Goal: Entertainment & Leisure: Consume media (video, audio)

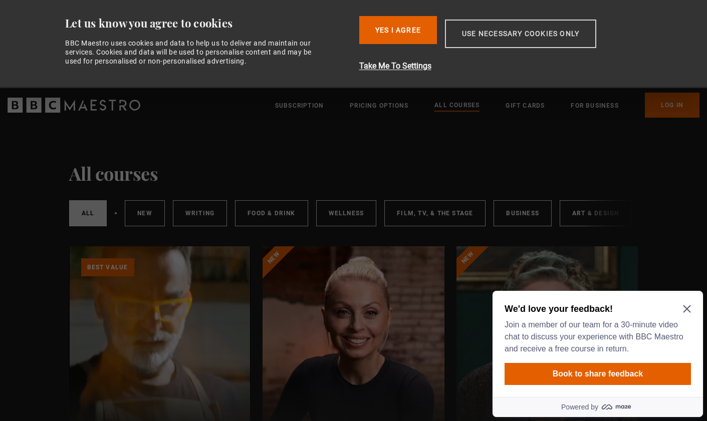
click at [480, 30] on button "Use necessary cookies only" at bounding box center [520, 34] width 151 height 29
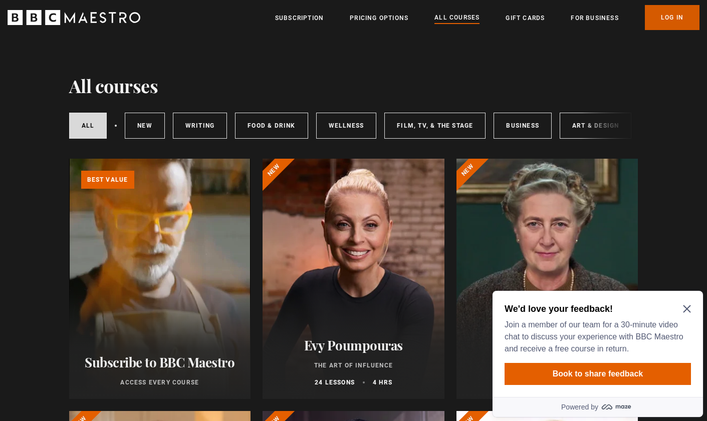
click at [659, 21] on link "Log In" at bounding box center [672, 17] width 55 height 25
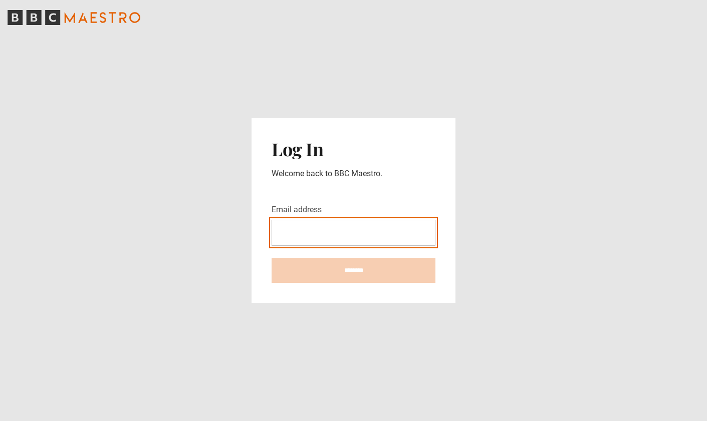
type input "**********"
click at [353, 270] on input "********" at bounding box center [353, 270] width 164 height 25
type input "**********"
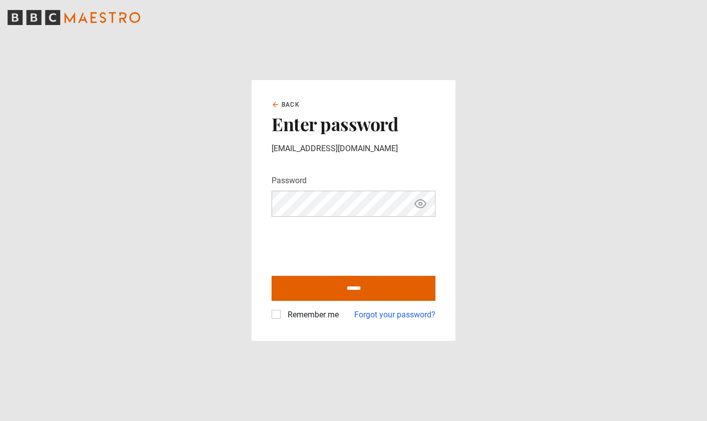
click at [283, 316] on label "Remember me" at bounding box center [310, 315] width 55 height 12
click at [421, 198] on icon "Show password" at bounding box center [420, 204] width 12 height 12
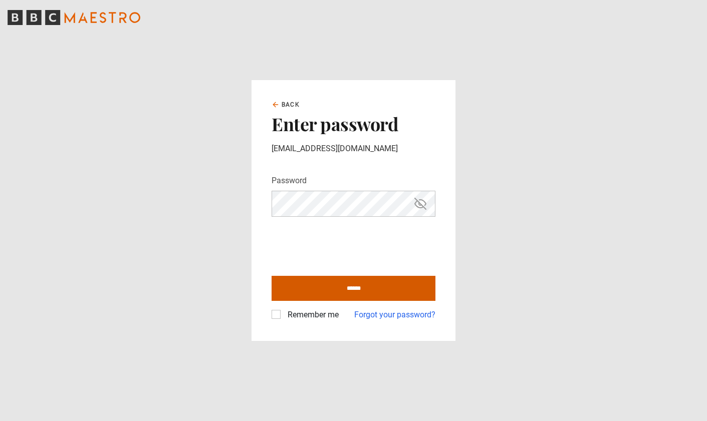
click at [404, 290] on input "******" at bounding box center [353, 288] width 164 height 25
type input "**********"
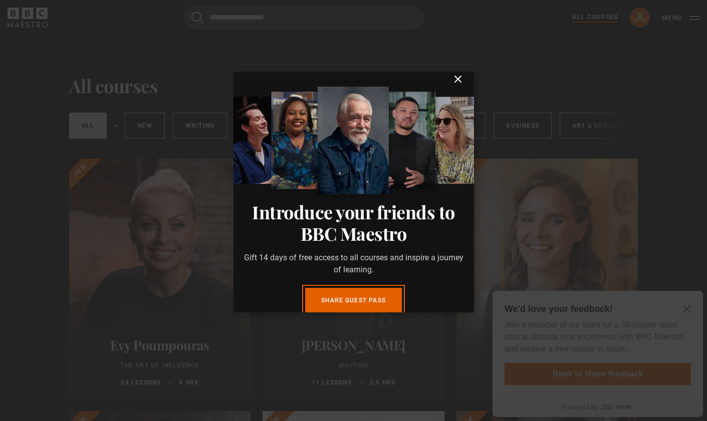
click at [460, 85] on icon "submit" at bounding box center [458, 79] width 12 height 12
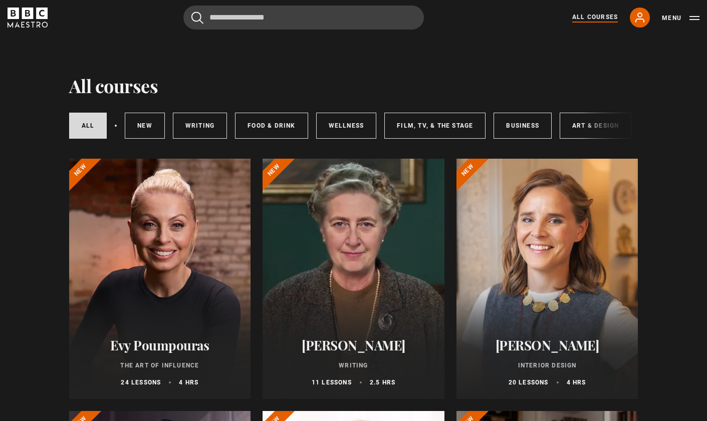
click at [362, 278] on div at bounding box center [353, 279] width 182 height 240
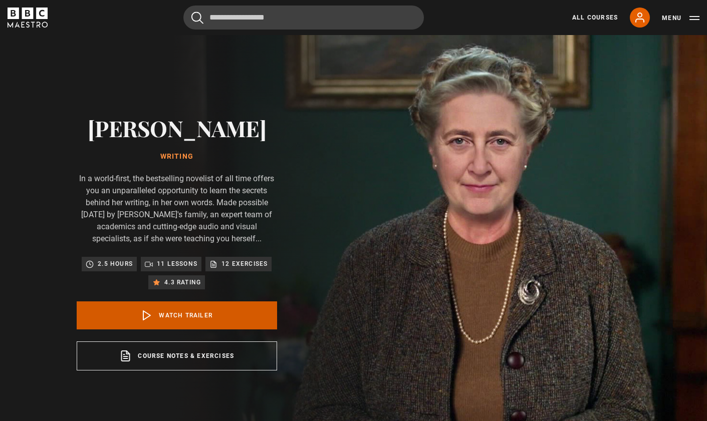
click at [234, 313] on link "Watch Trailer" at bounding box center [177, 315] width 200 height 28
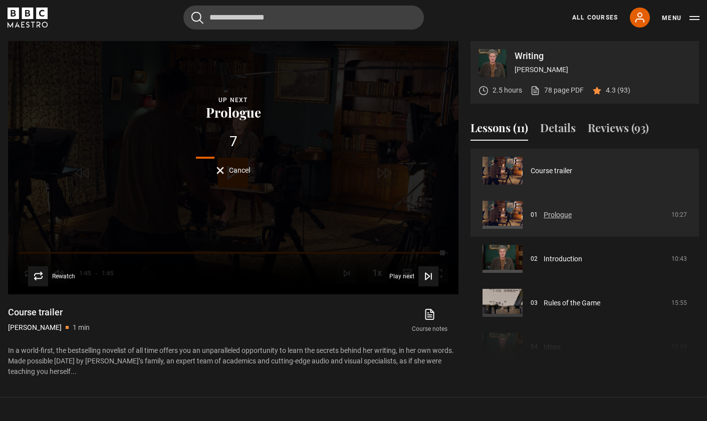
click at [543, 210] on link "Prologue" at bounding box center [557, 215] width 28 height 11
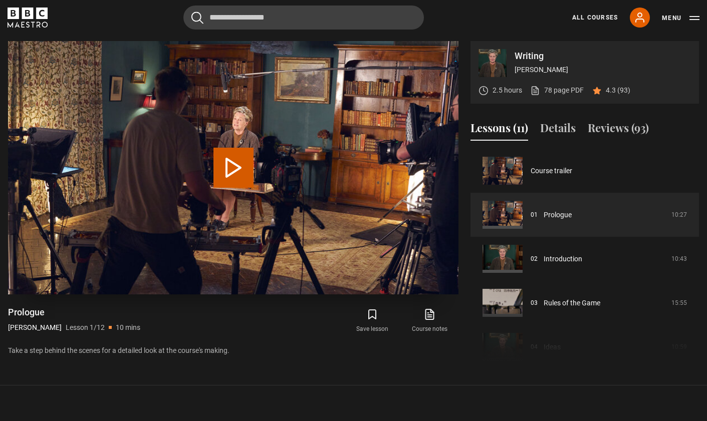
click at [235, 168] on button "Play Lesson Prologue" at bounding box center [233, 168] width 40 height 40
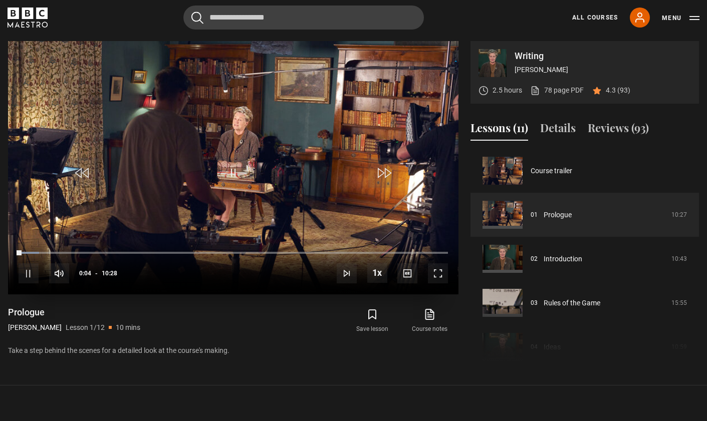
click at [235, 168] on span "Video Player" at bounding box center [233, 173] width 30 height 30
click at [229, 169] on span "Video Player" at bounding box center [233, 173] width 30 height 30
click at [250, 173] on video "Video Player" at bounding box center [233, 167] width 450 height 253
click at [41, 251] on div "00:32" at bounding box center [42, 252] width 2 height 3
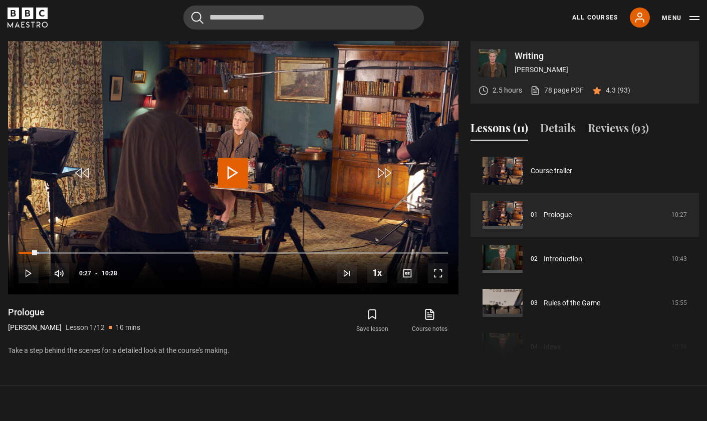
drag, startPoint x: 37, startPoint y: 249, endPoint x: 3, endPoint y: 256, distance: 34.9
click at [3, 256] on div "Writing Agatha Christie 2.5 hours 78 page PDF (opens in new tab) 4.3 (93) Video…" at bounding box center [353, 203] width 707 height 324
click at [437, 270] on span "Video Player" at bounding box center [438, 273] width 20 height 20
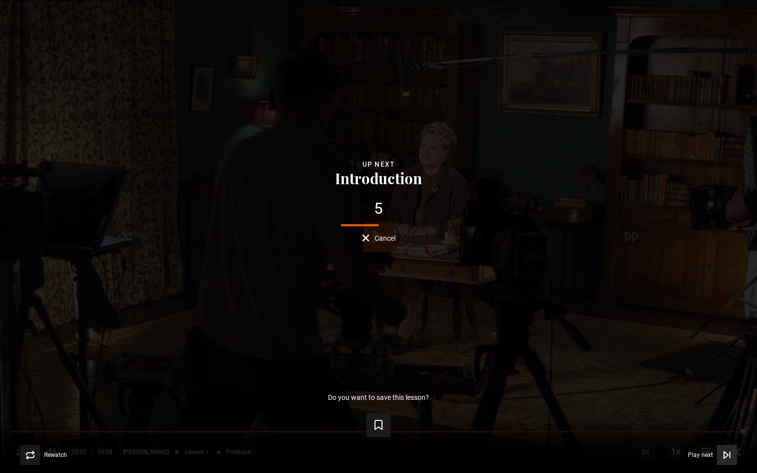
click at [706, 421] on span "Video Player" at bounding box center [727, 455] width 20 height 20
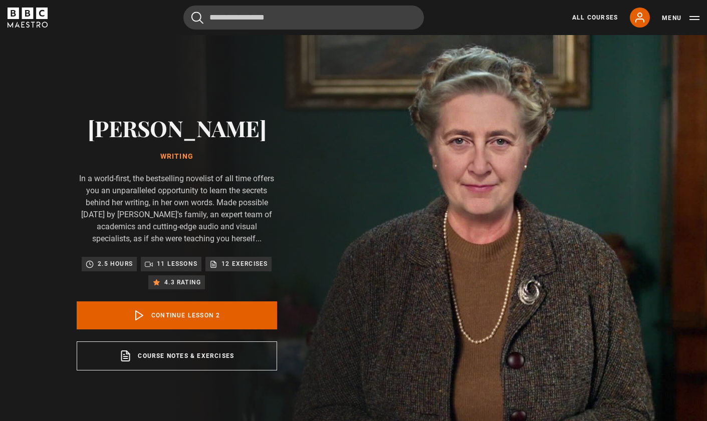
scroll to position [44, 0]
click at [248, 299] on div "Agatha Christie Writing In a world-first, the bestselling novelist of all time …" at bounding box center [177, 242] width 200 height 255
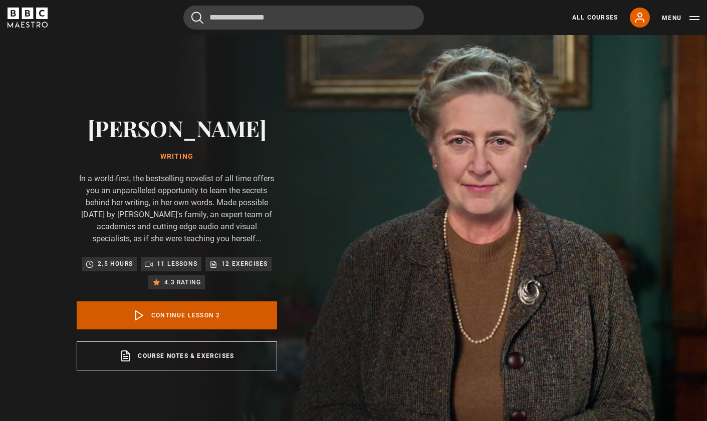
click at [245, 302] on link "Continue lesson 2" at bounding box center [177, 315] width 200 height 28
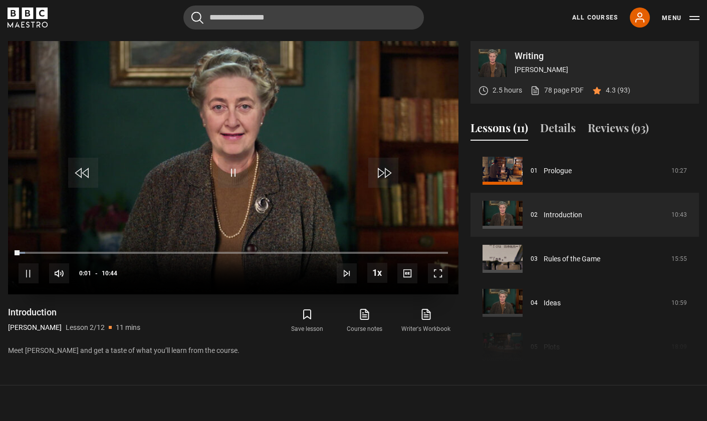
click at [444, 276] on span "Video Player" at bounding box center [438, 273] width 20 height 20
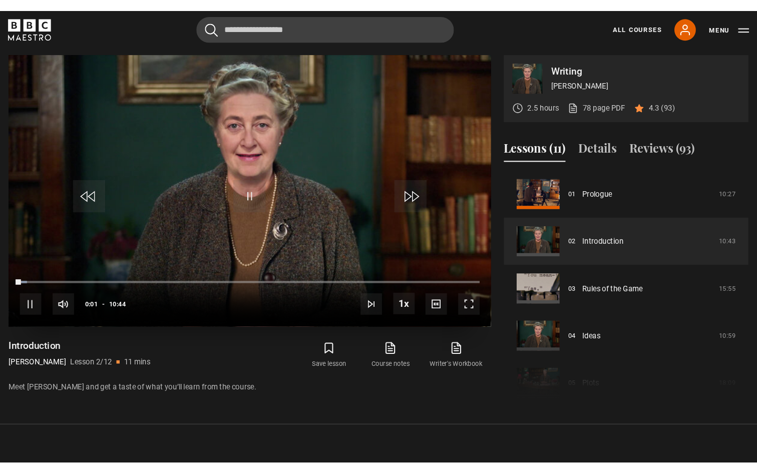
scroll to position [0, 0]
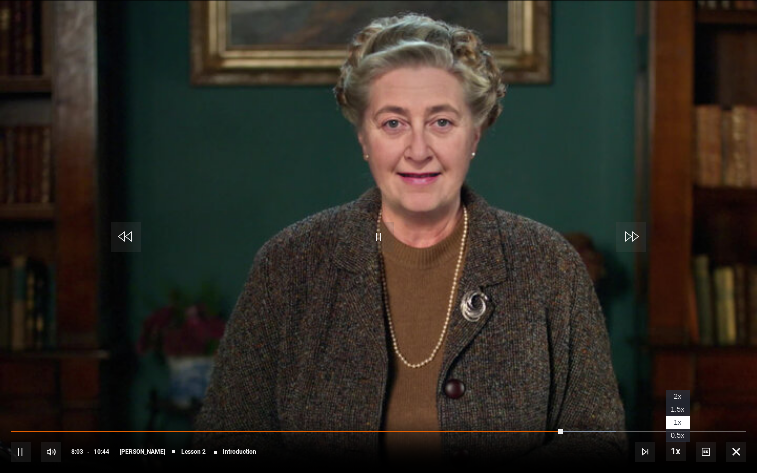
click at [679, 421] on span "Video Player" at bounding box center [676, 452] width 20 height 20
click at [682, 421] on span "Video Player" at bounding box center [676, 452] width 20 height 20
click at [680, 421] on span "1x" at bounding box center [678, 423] width 8 height 8
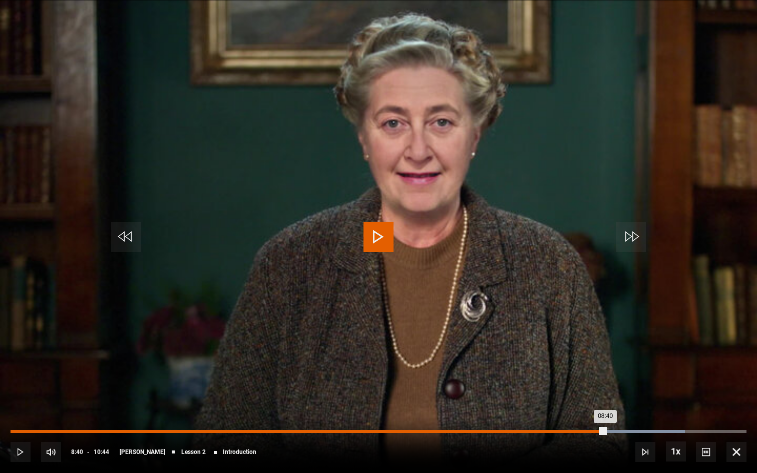
click at [605, 421] on div "Loaded : 91.59% 08:40 08:40" at bounding box center [379, 431] width 736 height 3
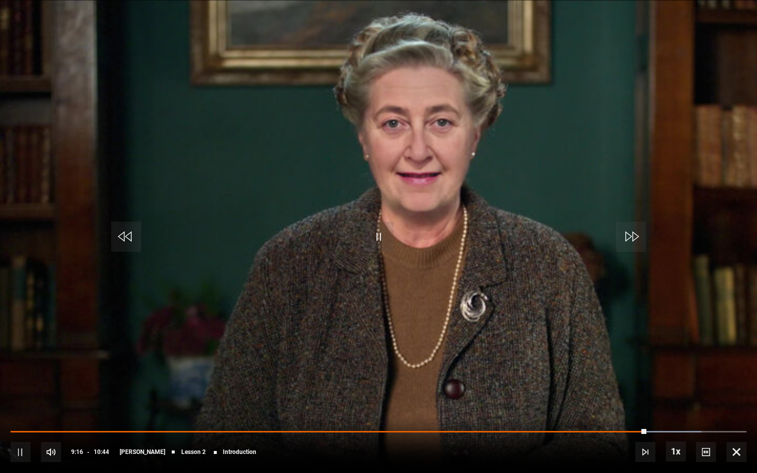
click at [633, 421] on div "10s Skip Back 10 seconds Pause 10s Skip Forward 10 seconds Loaded : 93.88% 08:4…" at bounding box center [378, 446] width 757 height 56
click at [637, 421] on div "10s Skip Back 10 seconds Pause 10s Skip Forward 10 seconds Loaded : 93.88% 08:4…" at bounding box center [378, 446] width 757 height 56
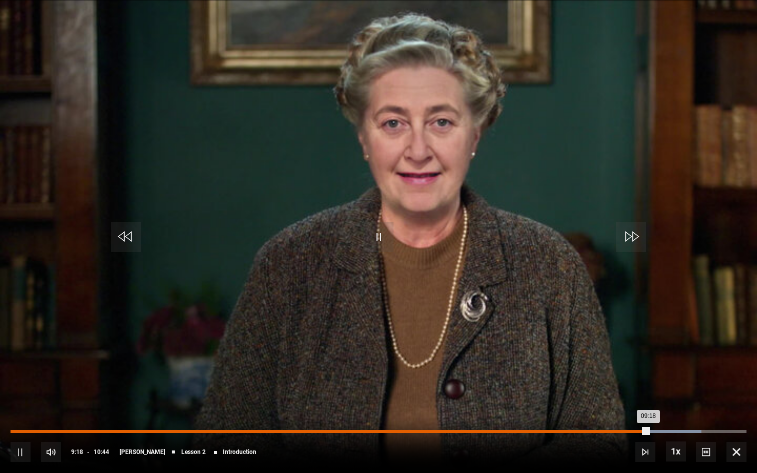
click at [640, 421] on div "Loaded : 93.88% 09:09 09:18" at bounding box center [379, 431] width 736 height 3
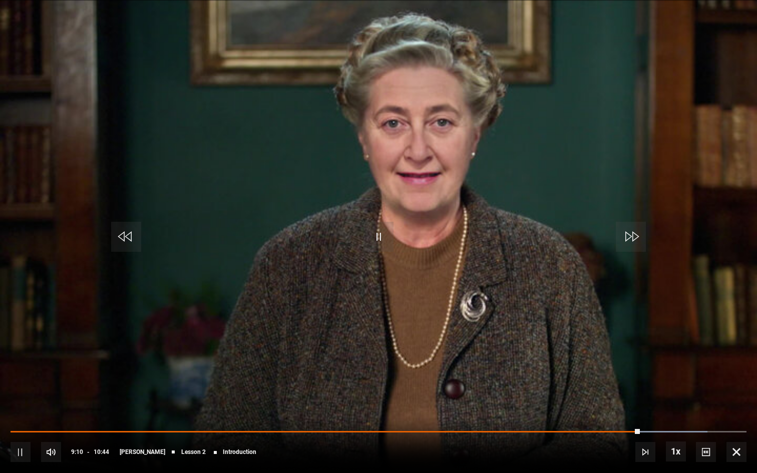
click at [645, 337] on video "Video Player" at bounding box center [378, 236] width 757 height 473
click at [633, 421] on div "10s Skip Back 10 seconds Play 10s Skip Forward 10 seconds Loaded : 94.71% 09:04…" at bounding box center [378, 446] width 757 height 56
click at [632, 421] on div "10s Skip Back 10 seconds Play 10s Skip Forward 10 seconds Loaded : 94.71% 09:04…" at bounding box center [378, 446] width 757 height 56
click at [666, 351] on video "Video Player" at bounding box center [378, 236] width 757 height 473
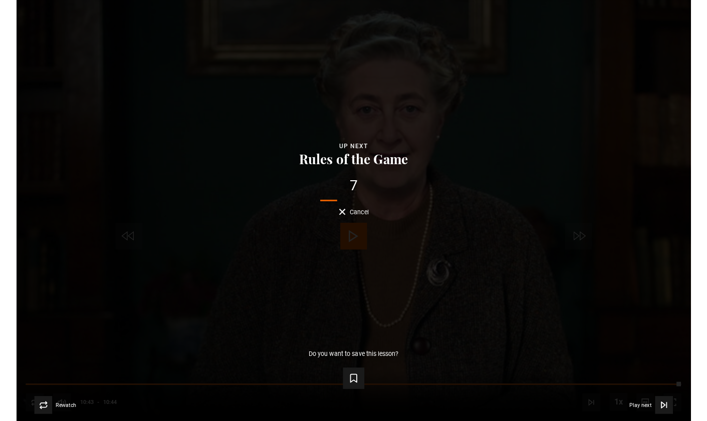
scroll to position [450, 0]
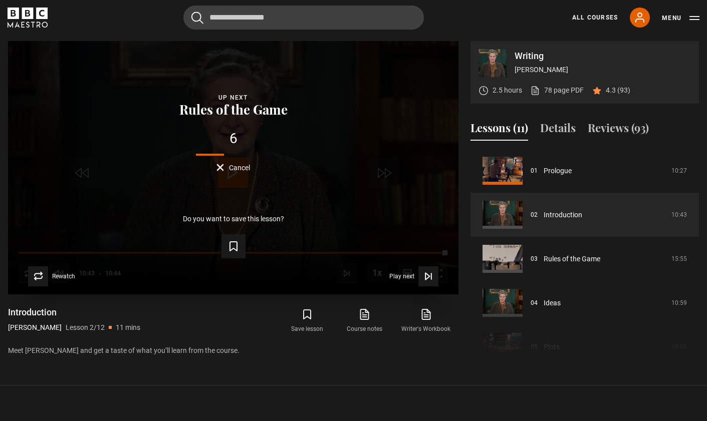
click at [350, 201] on div "Lesson Completed Up next Rules of the Game 6 Cancel Do you want to save this le…" at bounding box center [233, 167] width 450 height 253
click at [229, 167] on span "Cancel" at bounding box center [239, 167] width 21 height 7
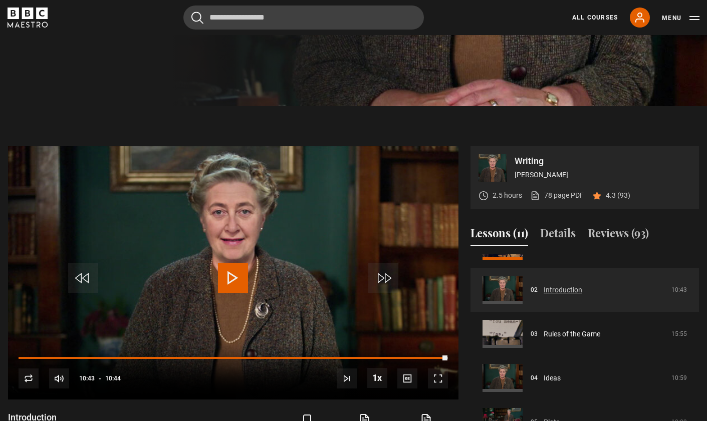
scroll to position [75, 0]
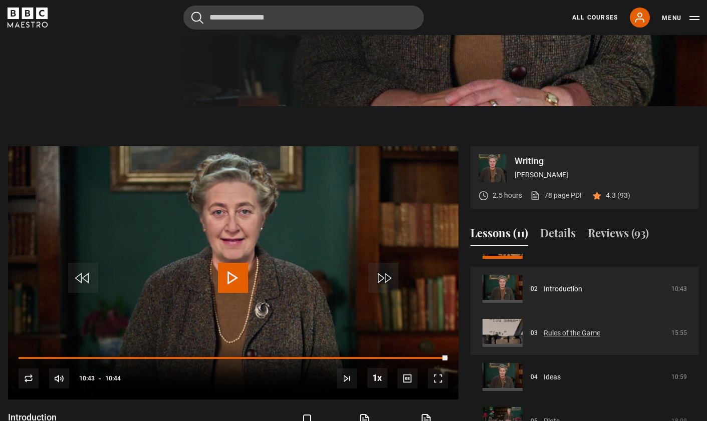
click at [558, 334] on link "Rules of the Game" at bounding box center [571, 333] width 57 height 11
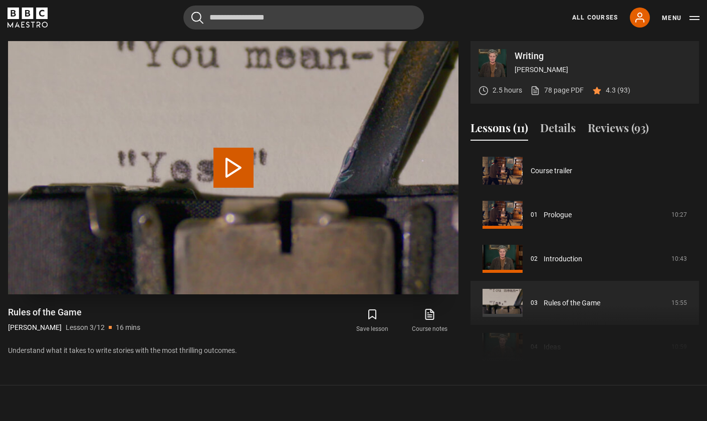
scroll to position [88, 0]
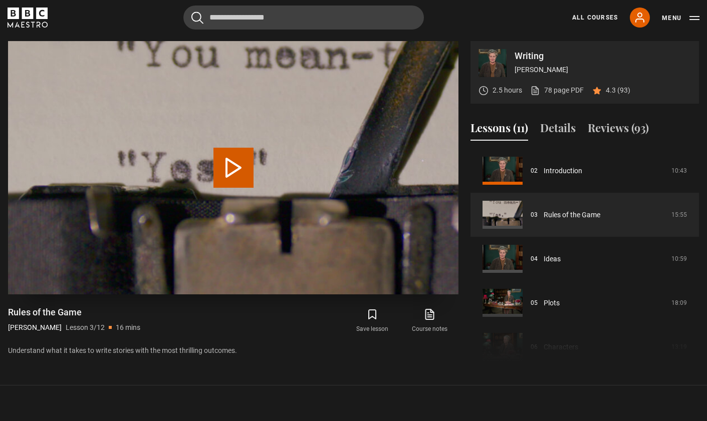
click at [234, 165] on button "Play Lesson Rules of the Game" at bounding box center [233, 168] width 40 height 40
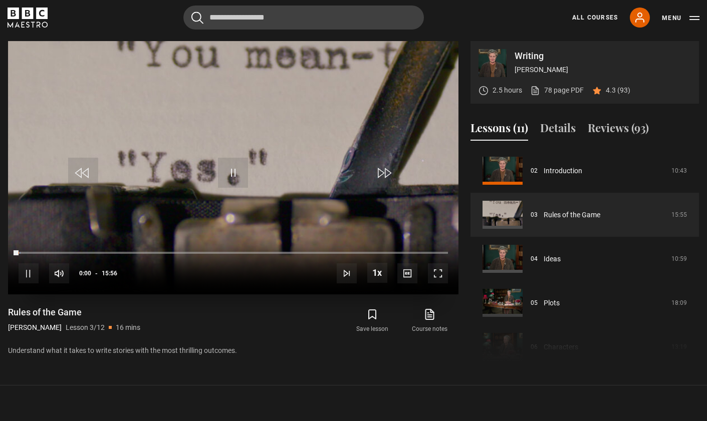
click at [440, 273] on span "Video Player" at bounding box center [438, 273] width 20 height 20
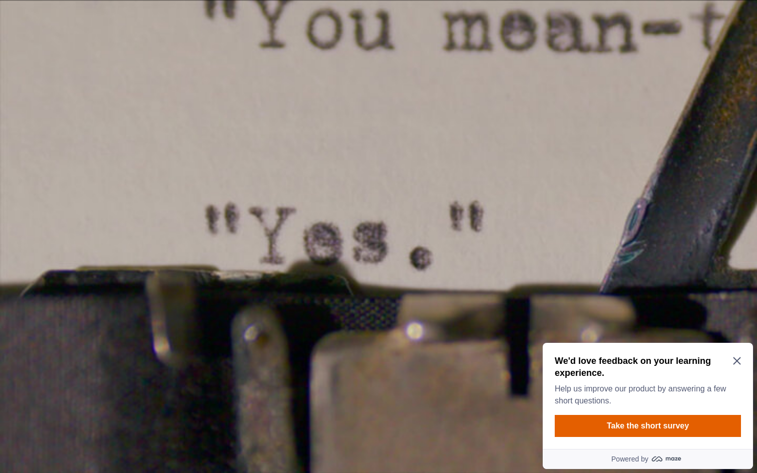
scroll to position [0, 0]
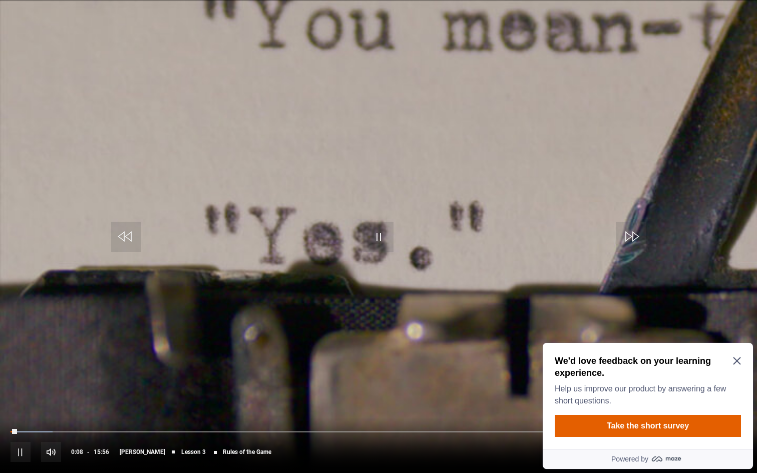
click at [706, 360] on icon "Close Maze Prompt" at bounding box center [737, 362] width 8 height 8
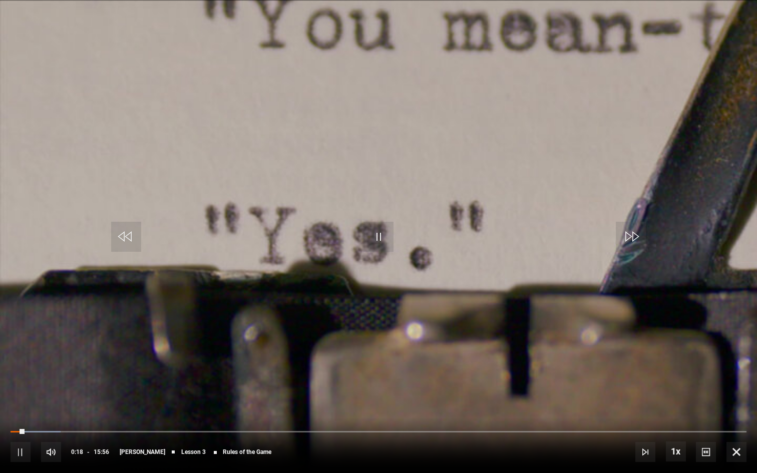
click at [383, 235] on span "Video Player" at bounding box center [379, 237] width 30 height 30
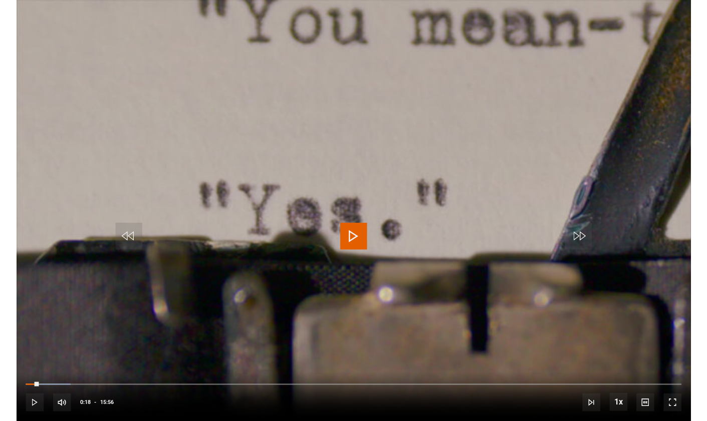
scroll to position [450, 0]
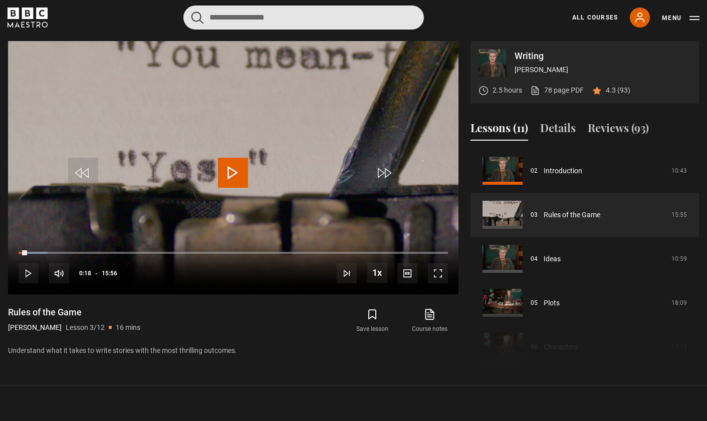
click at [275, 21] on input "Search" at bounding box center [303, 18] width 240 height 24
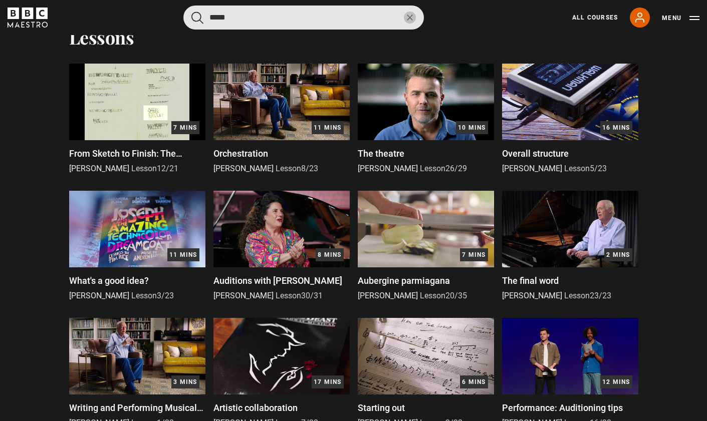
scroll to position [305, 0]
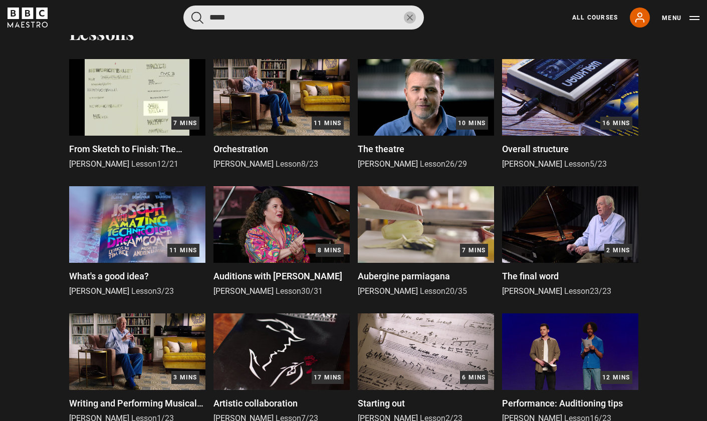
type input "*****"
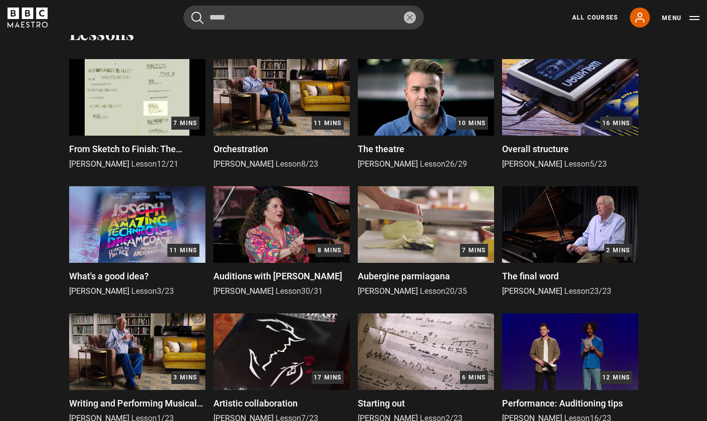
click at [248, 223] on img at bounding box center [281, 224] width 136 height 77
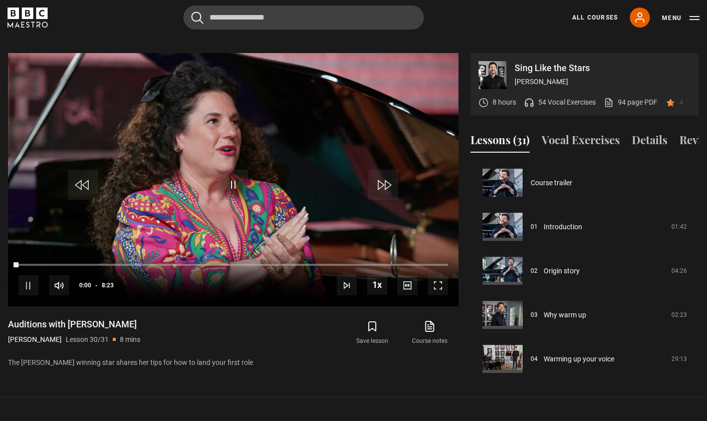
scroll to position [1219, 0]
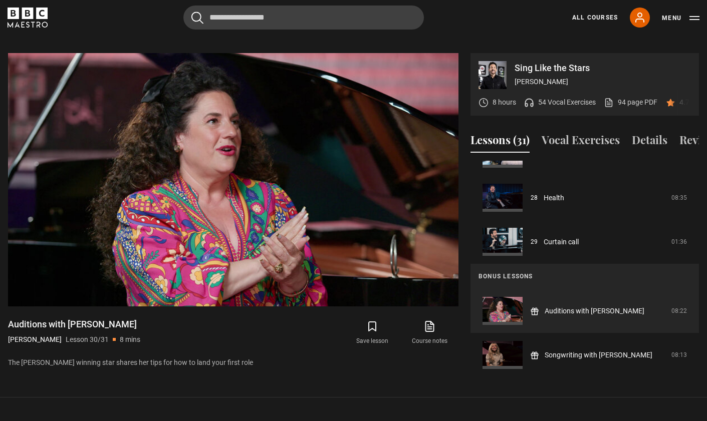
drag, startPoint x: 162, startPoint y: 312, endPoint x: 104, endPoint y: 313, distance: 58.1
click at [104, 319] on div "Auditions with [PERSON_NAME] [PERSON_NAME] Lesson 30/31 8 mins" at bounding box center [122, 333] width 229 height 29
copy h1 "[PERSON_NAME]"
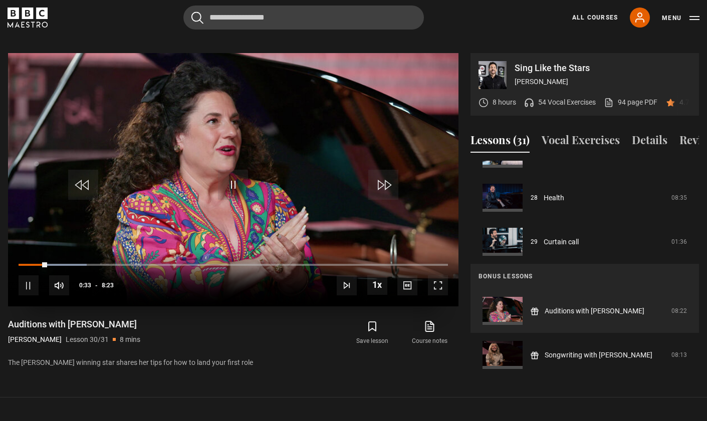
click at [256, 210] on video "Video Player" at bounding box center [233, 179] width 450 height 253
click at [237, 170] on span "Video Player" at bounding box center [233, 185] width 30 height 30
click at [436, 275] on span "Video Player" at bounding box center [438, 285] width 20 height 20
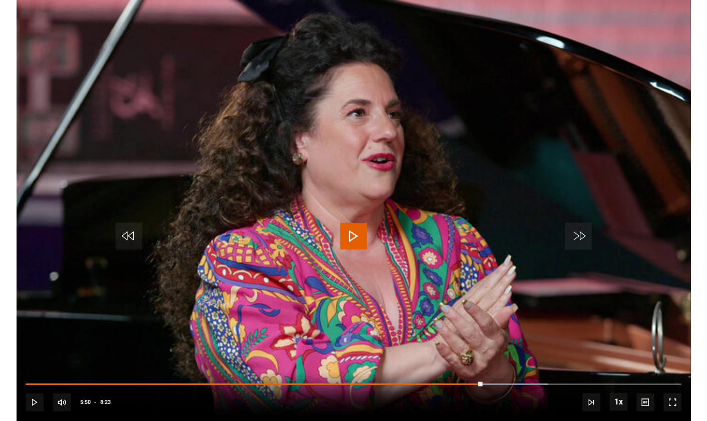
scroll to position [478, 0]
